Goal: Check status

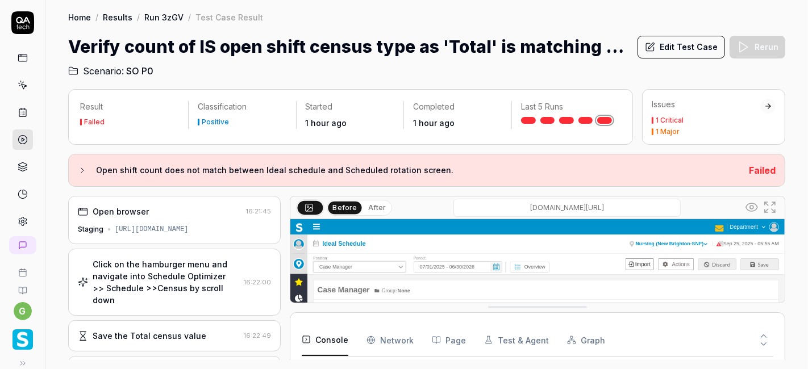
scroll to position [175, 0]
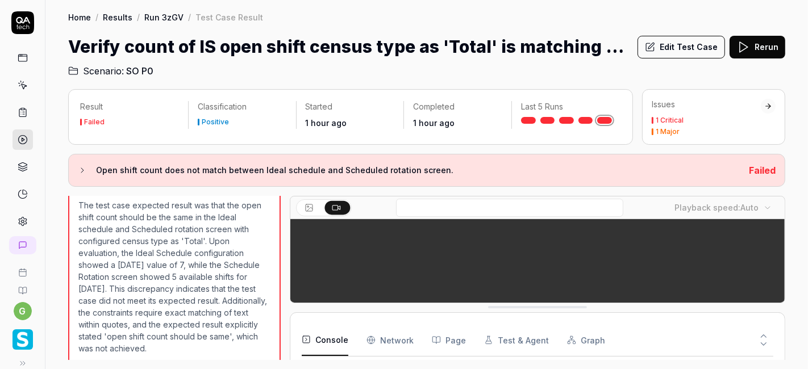
scroll to position [175, 0]
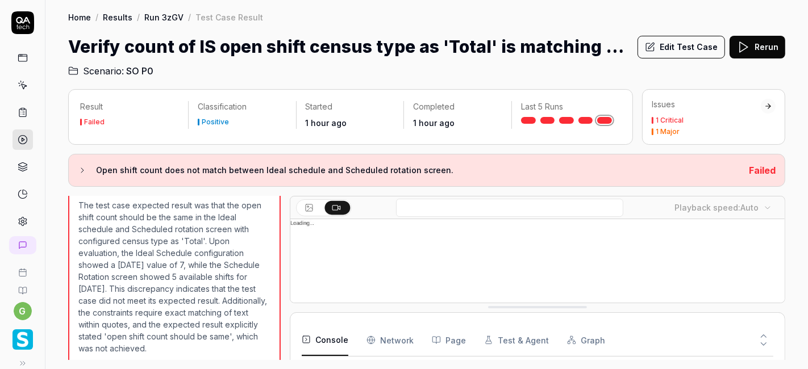
click at [269, 185] on div "Open shift count does not match between Ideal schedule and Scheduled rotation s…" at bounding box center [426, 170] width 717 height 33
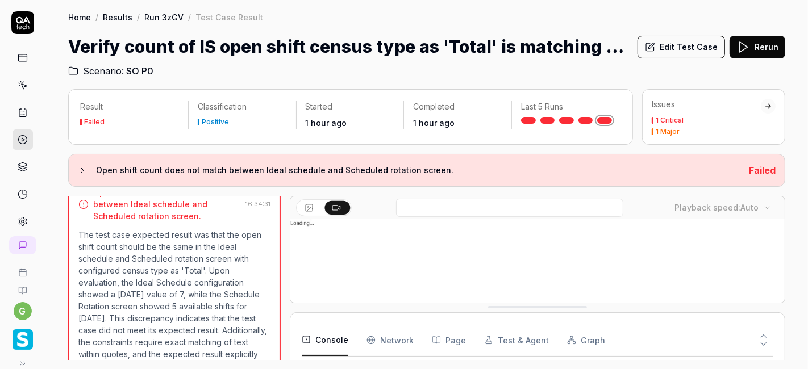
scroll to position [970, 0]
